Goal: Task Accomplishment & Management: Manage account settings

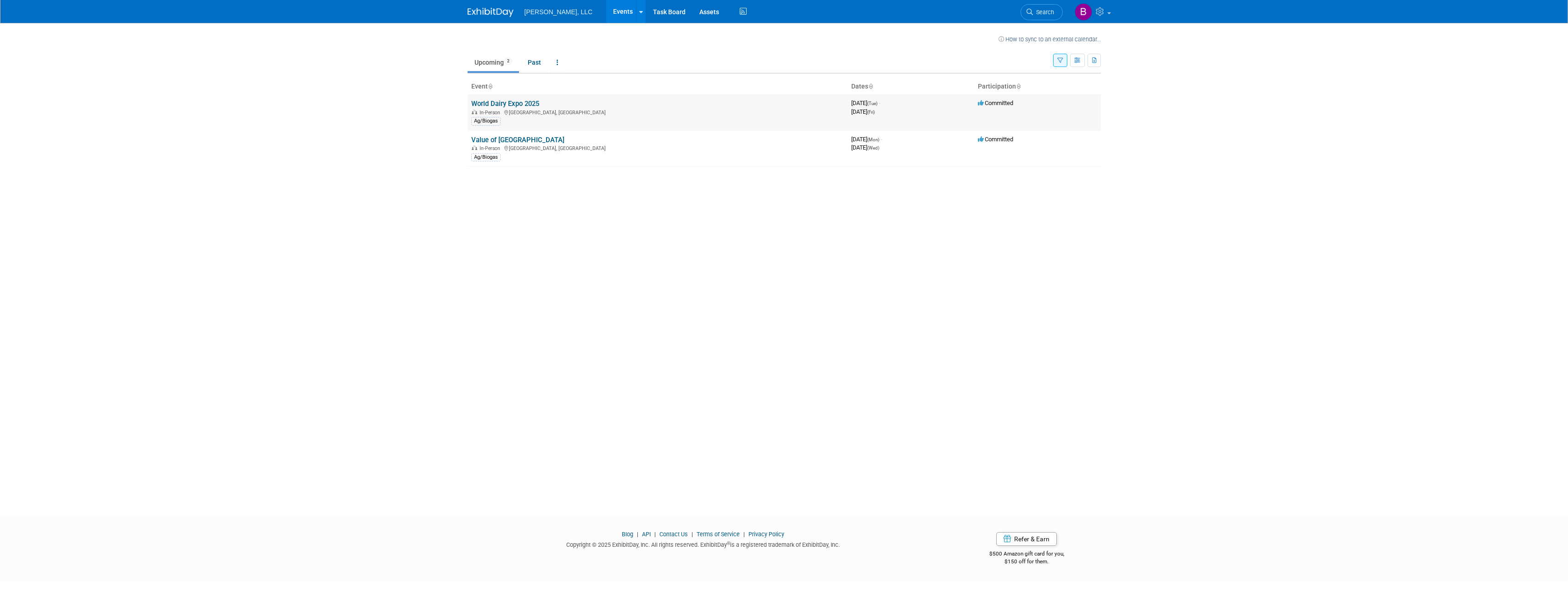
click at [510, 105] on link "World Dairy Expo 2025" at bounding box center [505, 104] width 68 height 8
click at [482, 137] on link "Value of [GEOGRAPHIC_DATA]" at bounding box center [517, 140] width 93 height 8
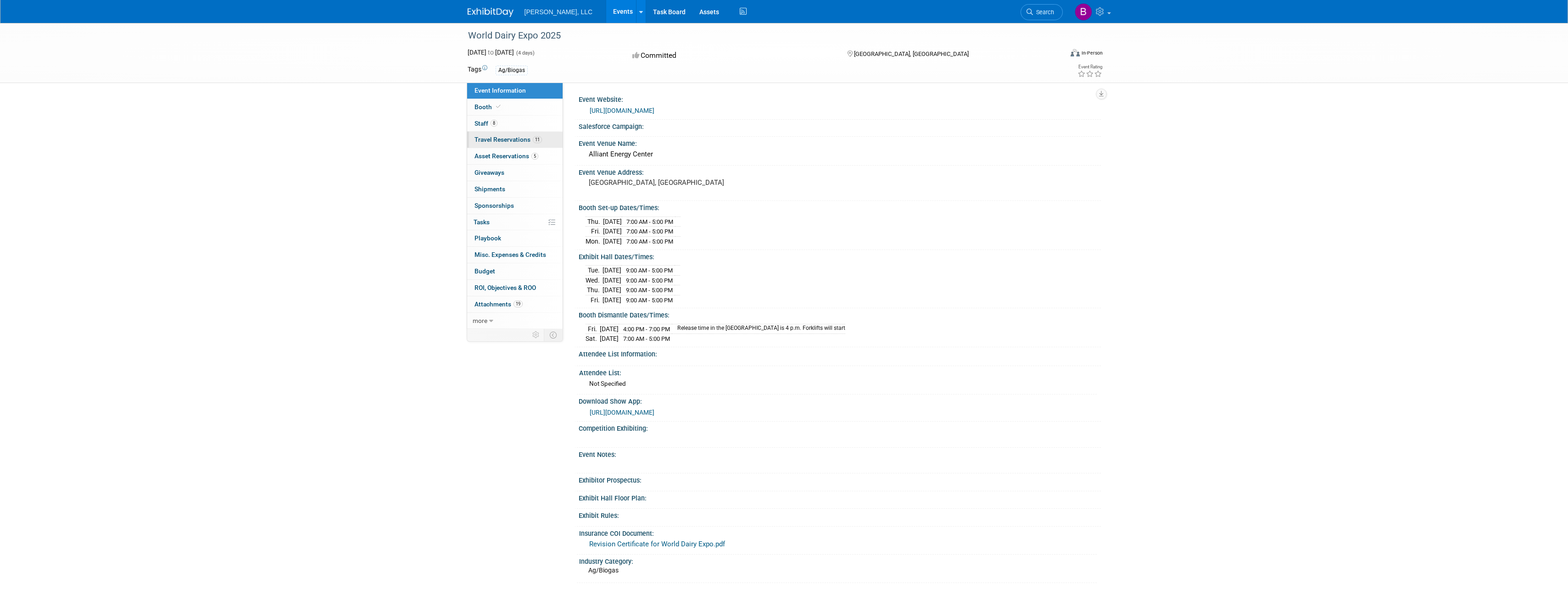
click at [508, 143] on link "11 Travel Reservations 11" at bounding box center [515, 139] width 96 height 16
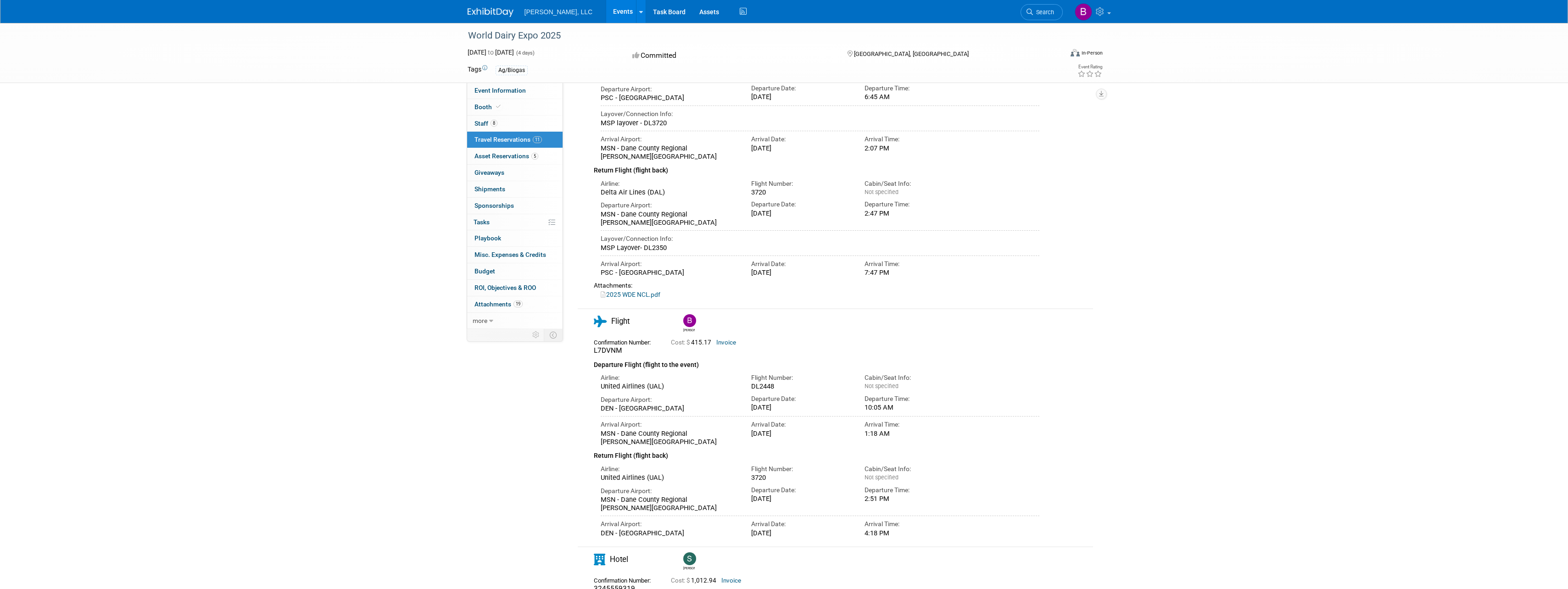
scroll to position [321, 0]
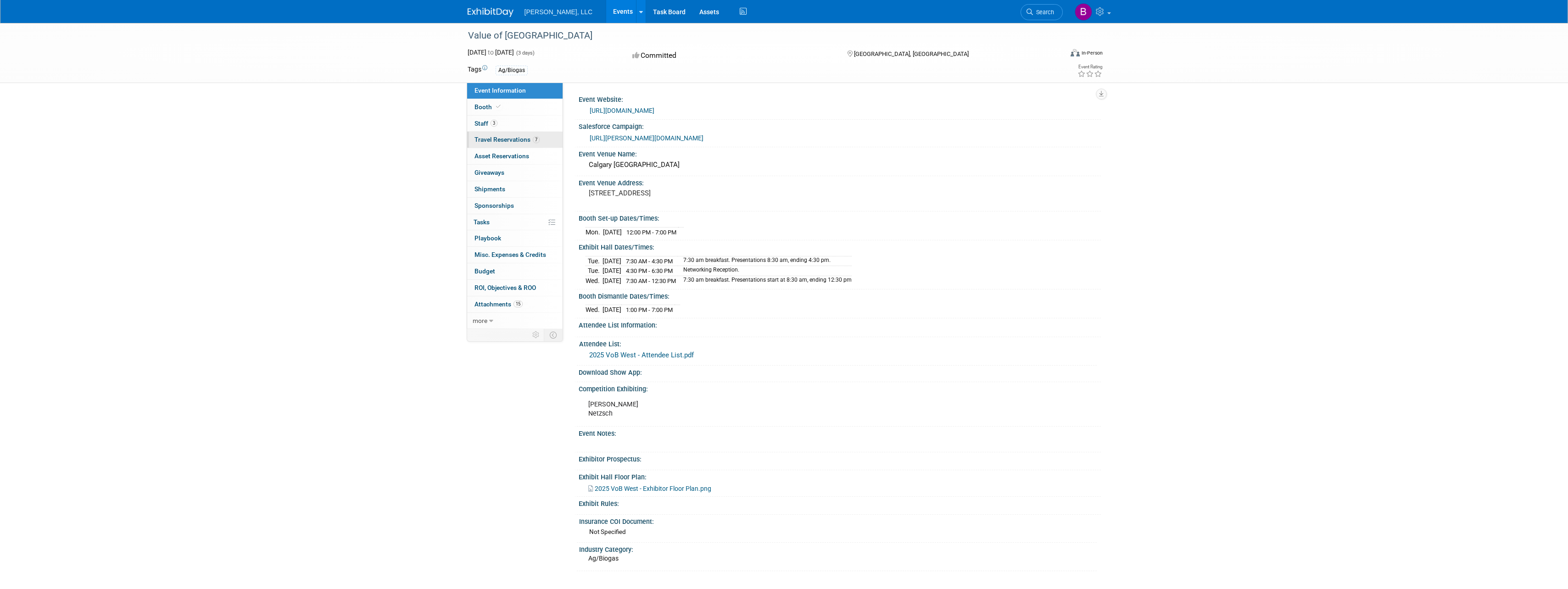
click at [515, 139] on span "Travel Reservations 7" at bounding box center [507, 139] width 65 height 8
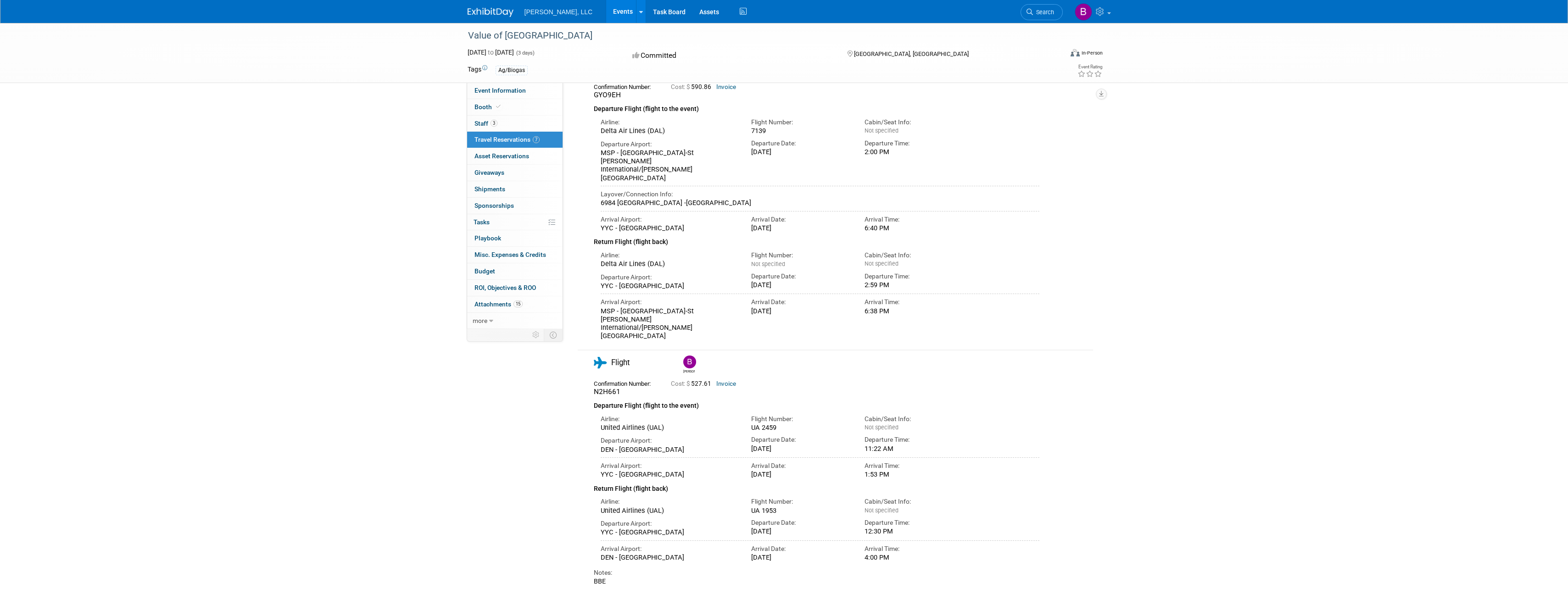
scroll to position [92, 0]
